Goal: Transaction & Acquisition: Purchase product/service

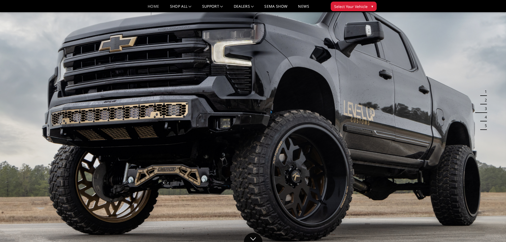
scroll to position [27, 0]
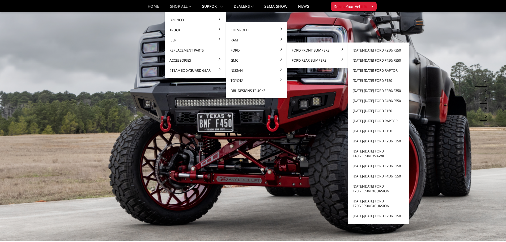
click at [300, 51] on link "Ford Front Bumpers" at bounding box center [317, 50] width 57 height 10
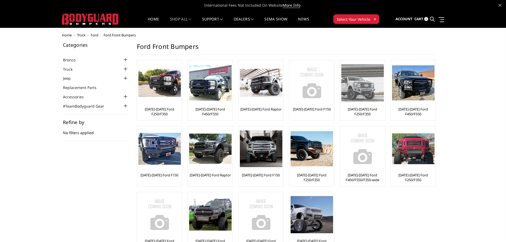
click at [365, 90] on img at bounding box center [362, 82] width 42 height 37
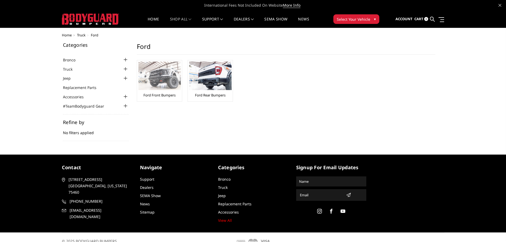
click at [146, 95] on link "Ford Front Bumpers" at bounding box center [159, 95] width 32 height 5
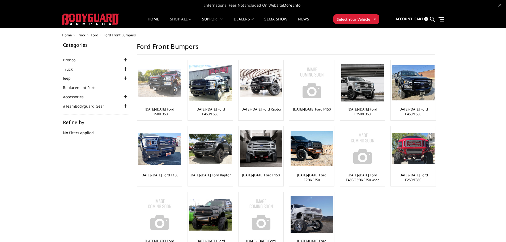
click at [167, 114] on link "[DATE]-[DATE] Ford F250/F350" at bounding box center [159, 112] width 42 height 10
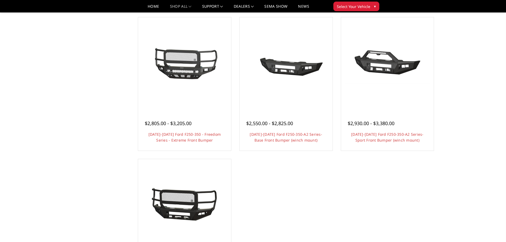
scroll to position [327, 0]
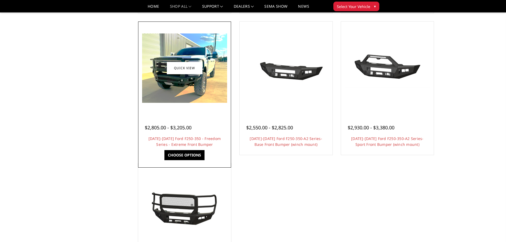
click at [181, 55] on img at bounding box center [184, 67] width 85 height 69
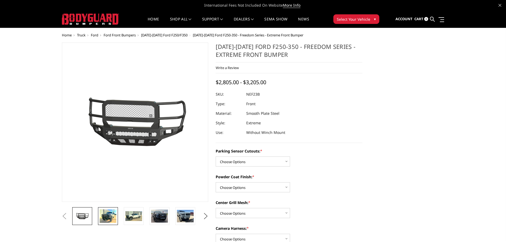
click at [108, 217] on img at bounding box center [108, 216] width 17 height 14
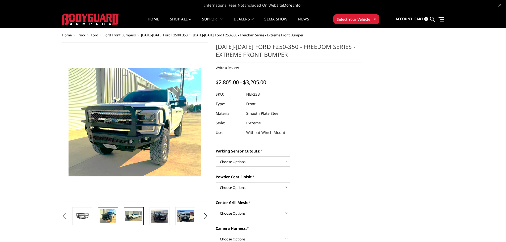
click at [131, 219] on img at bounding box center [133, 216] width 17 height 10
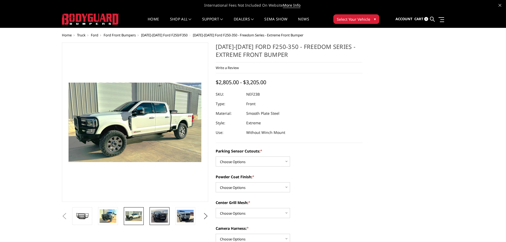
click at [158, 217] on img at bounding box center [159, 216] width 17 height 13
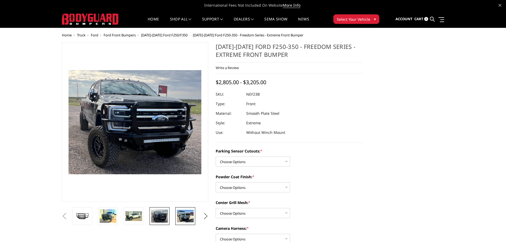
click at [189, 217] on img at bounding box center [185, 216] width 17 height 12
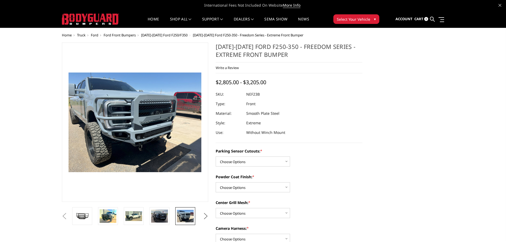
click at [204, 216] on button "Next" at bounding box center [206, 216] width 8 height 8
click at [185, 214] on img at bounding box center [185, 216] width 17 height 12
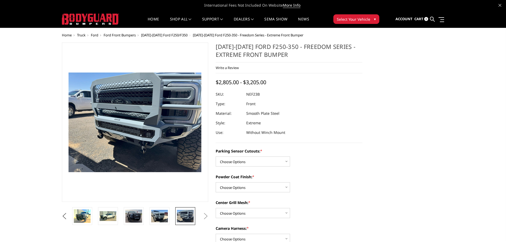
click at [207, 215] on button "Next" at bounding box center [206, 216] width 8 height 8
click at [159, 215] on img at bounding box center [159, 216] width 17 height 12
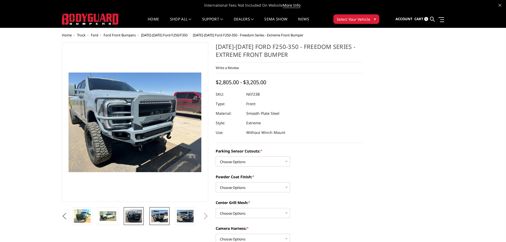
click at [131, 213] on img at bounding box center [133, 216] width 17 height 13
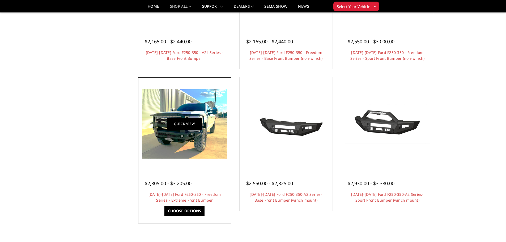
scroll to position [247, 0]
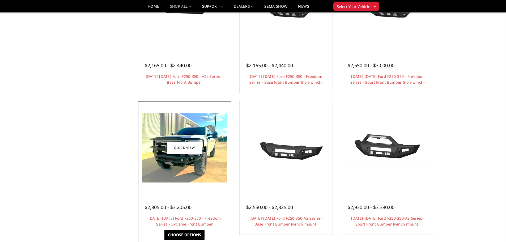
click at [175, 167] on img at bounding box center [184, 147] width 85 height 69
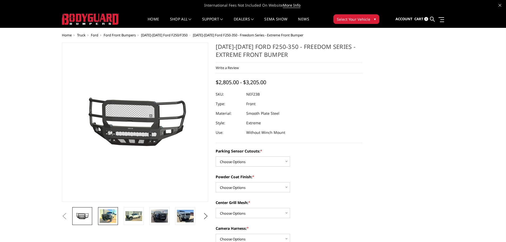
click at [116, 218] on img at bounding box center [108, 216] width 17 height 14
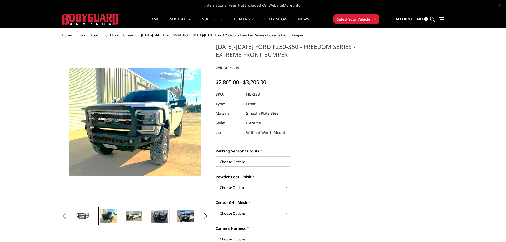
click at [130, 215] on img at bounding box center [134, 216] width 17 height 10
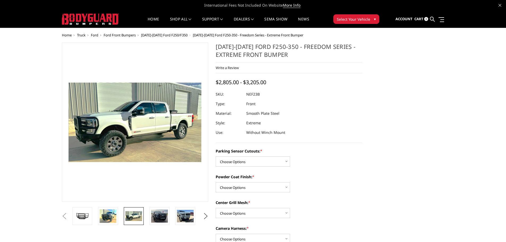
click at [146, 223] on li at bounding box center [136, 216] width 26 height 18
click at [152, 220] on link at bounding box center [160, 216] width 20 height 18
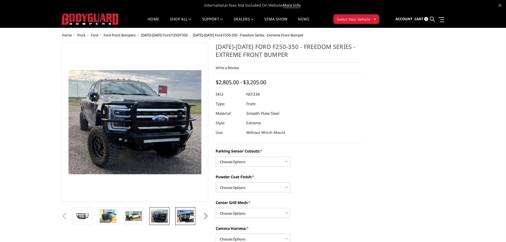
click at [185, 219] on img at bounding box center [185, 216] width 17 height 12
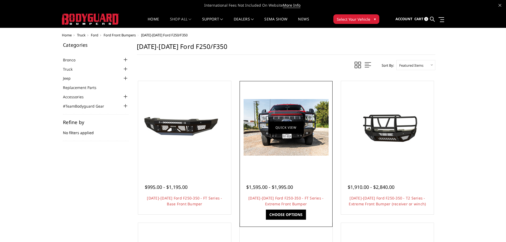
click at [290, 124] on link "Quick view" at bounding box center [286, 127] width 36 height 12
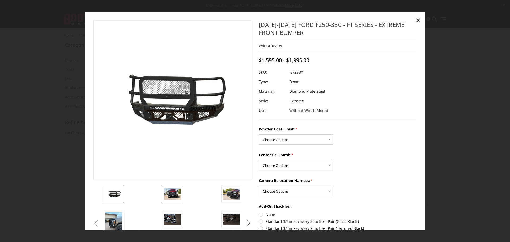
click at [177, 192] on img at bounding box center [172, 194] width 17 height 11
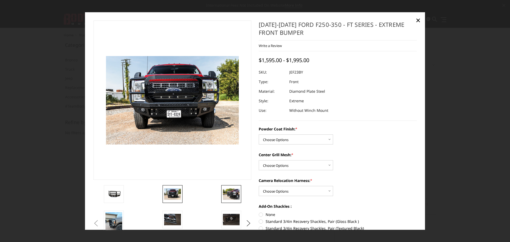
click at [231, 191] on img at bounding box center [231, 194] width 17 height 11
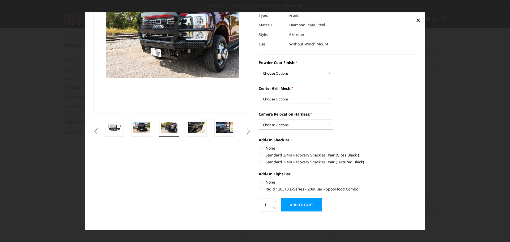
scroll to position [69, 0]
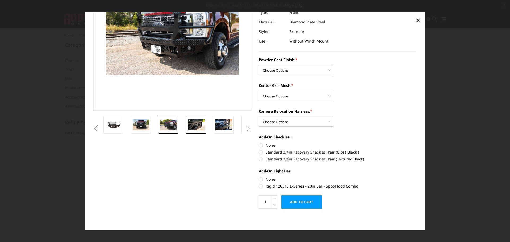
click at [205, 126] on link at bounding box center [196, 125] width 20 height 18
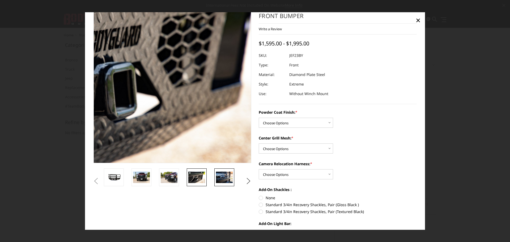
scroll to position [16, 0]
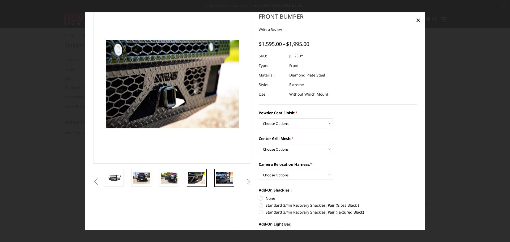
click at [229, 183] on img at bounding box center [224, 177] width 17 height 11
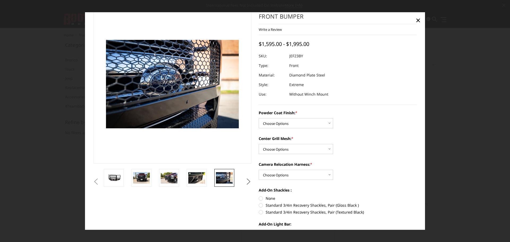
click at [248, 183] on button "Next" at bounding box center [249, 182] width 8 height 8
click at [224, 181] on img at bounding box center [224, 177] width 17 height 11
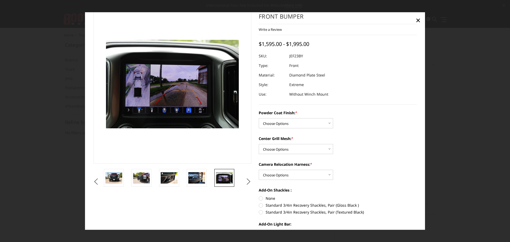
click at [249, 186] on ul "Previous" at bounding box center [172, 181] width 160 height 25
click at [247, 181] on button "Next" at bounding box center [249, 182] width 8 height 8
click at [229, 179] on img at bounding box center [224, 181] width 17 height 22
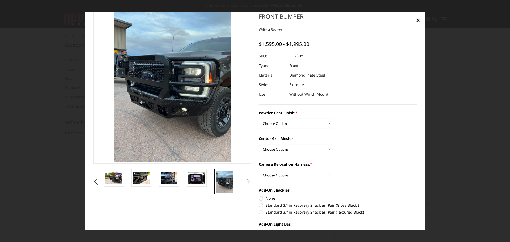
scroll to position [0, 0]
